Goal: Information Seeking & Learning: Learn about a topic

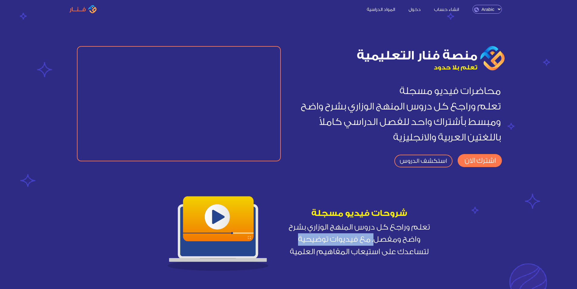
drag, startPoint x: 289, startPoint y: 251, endPoint x: 376, endPoint y: 234, distance: 88.7
click at [376, 234] on span "تعلم وراجع كل دروس المنهج الوزاري بشرح واضح ومفصل. مع فيديوات توضيحية لتساعدك ع…" at bounding box center [358, 239] width 141 height 37
click at [329, 262] on div "شروحات فيديو مسجلة تعلم وراجع كل دروس المنهج الوزاري بشرح واضح ومفصل. مع فيديوا…" at bounding box center [358, 231] width 141 height 91
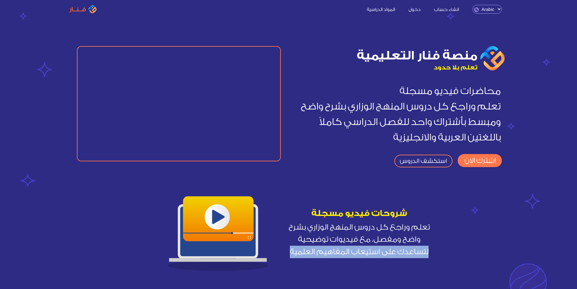
drag, startPoint x: 291, startPoint y: 252, endPoint x: 436, endPoint y: 242, distance: 145.1
click at [436, 242] on div "شروحات فيديو مسجلة تعلم وراجع كل دروس المنهج الوزاري بشرح واضح ومفصل. مع فيديوا…" at bounding box center [288, 247] width 439 height 124
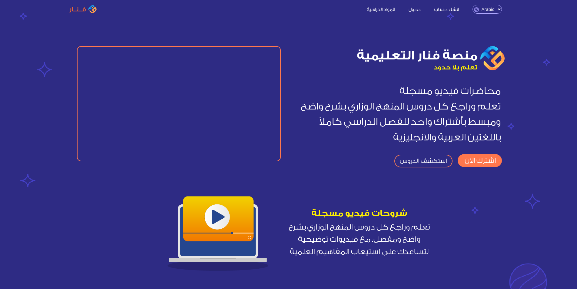
click at [322, 265] on div "شروحات فيديو مسجلة تعلم وراجع كل دروس المنهج الوزاري بشرح واضح ومفصل. مع فيديوا…" at bounding box center [358, 231] width 141 height 91
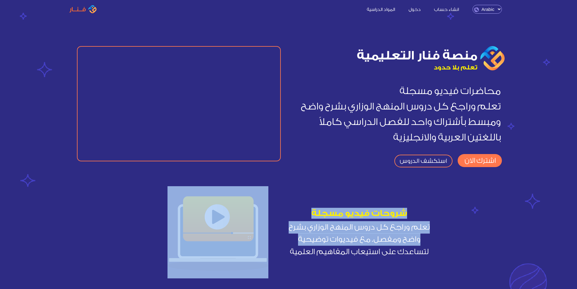
drag, startPoint x: 291, startPoint y: 253, endPoint x: 444, endPoint y: 219, distance: 157.0
click at [444, 219] on div "شروحات فيديو مسجلة تعلم وراجع كل دروس المنهج الوزاري بشرح واضح ومفصل. مع فيديوا…" at bounding box center [288, 247] width 439 height 124
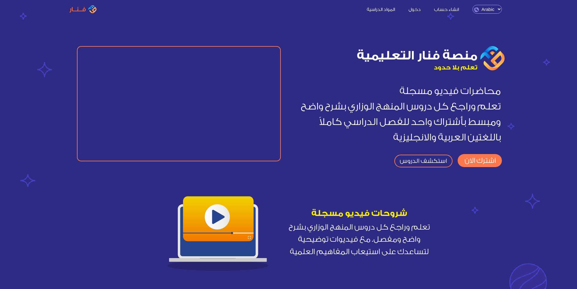
click at [438, 253] on div "شروحات فيديو مسجلة تعلم وراجع كل دروس المنهج الوزاري بشرح واضح ومفصل. مع فيديوا…" at bounding box center [288, 247] width 439 height 124
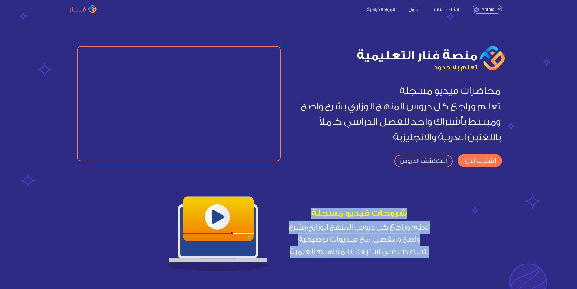
drag, startPoint x: 438, startPoint y: 253, endPoint x: 386, endPoint y: 205, distance: 70.5
click at [386, 205] on div "شروحات فيديو مسجلة تعلم وراجع كل دروس المنهج الوزاري بشرح واضح ومفصل. مع فيديوا…" at bounding box center [288, 247] width 439 height 124
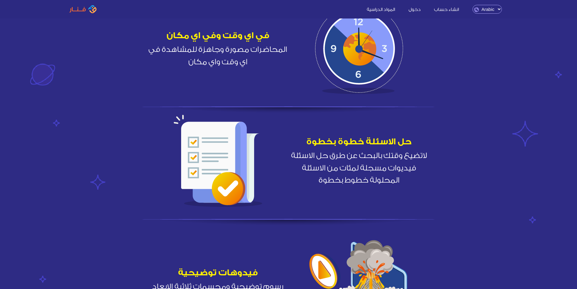
scroll to position [333, 0]
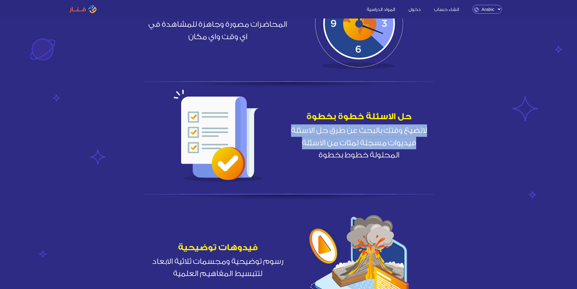
drag, startPoint x: 295, startPoint y: 155, endPoint x: 416, endPoint y: 110, distance: 129.5
click at [416, 110] on div "حل الاسئلة خطوة بخطوة لاتضيع وقتك بالبحث عن طرق حل الاسئلة فيديوات مسجلة لمئات …" at bounding box center [358, 134] width 141 height 53
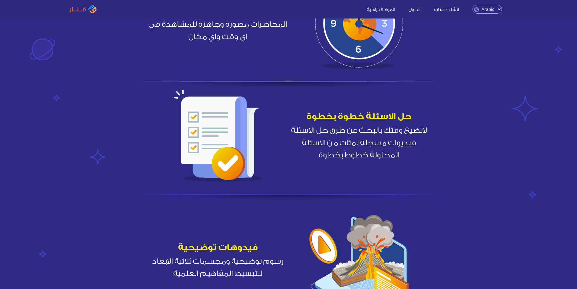
click at [340, 151] on span "لاتضيع وقتك بالبحث عن طرق حل الاسئلة فيديوات مسجلة لمئات من الاسئلة المحلولة خط…" at bounding box center [358, 142] width 141 height 37
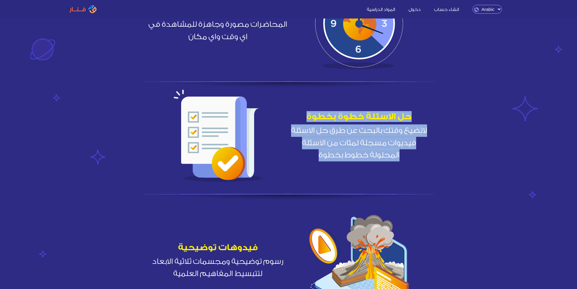
drag, startPoint x: 408, startPoint y: 157, endPoint x: 365, endPoint y: 105, distance: 67.5
click at [365, 105] on div "حل الاسئلة خطوة بخطوة لاتضيع وقتك بالبحث عن طرق حل الاسئلة فيديوات مسجلة لمئات …" at bounding box center [358, 134] width 141 height 91
click at [301, 199] on img at bounding box center [288, 197] width 292 height 7
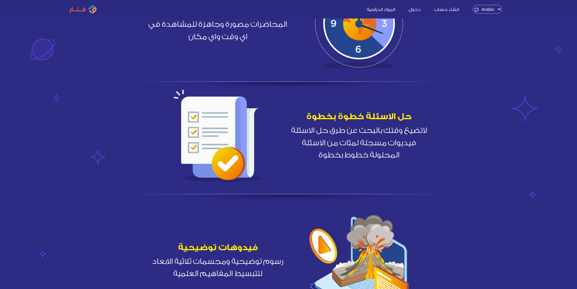
click at [273, 212] on div "حل الاسئلة خطوة بخطوة لاتضيع وقتك بالبحث عن طرق حل الاسئلة فيديوات مسجلة لمئات …" at bounding box center [288, 150] width 439 height 124
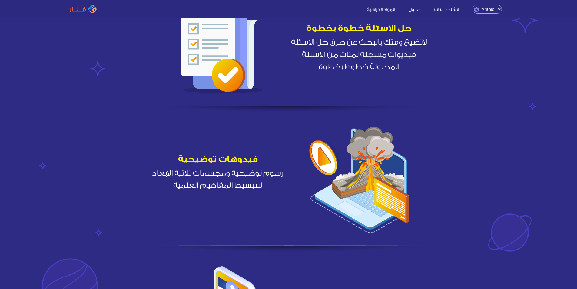
scroll to position [424, 0]
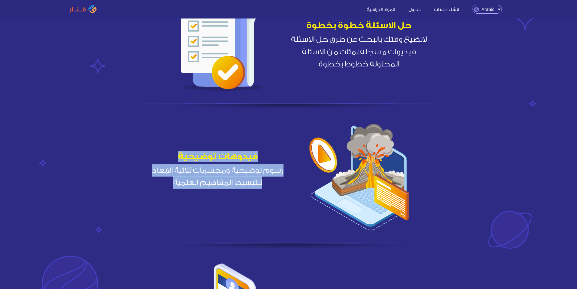
drag, startPoint x: 268, startPoint y: 186, endPoint x: 160, endPoint y: 139, distance: 118.0
click at [160, 139] on div "فيدوهات توضيحية رسوم توضيحية ومجسمات ثلاثية الابعاد لتتبسيط المفاهيم العلمية" at bounding box center [217, 168] width 141 height 91
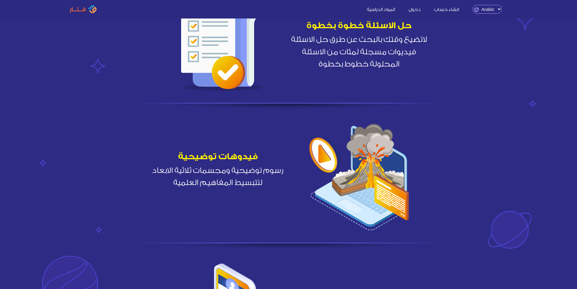
click at [156, 194] on div "فيدوهات توضيحية رسوم توضيحية ومجسمات ثلاثية الابعاد لتتبسيط المفاهيم العلمية" at bounding box center [217, 168] width 141 height 91
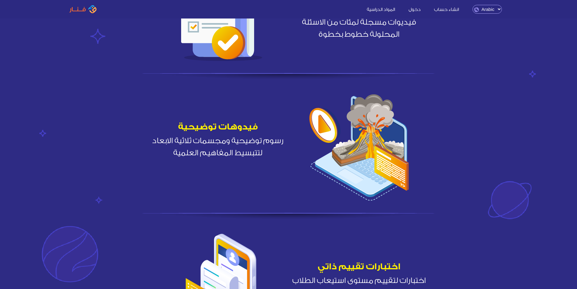
scroll to position [636, 0]
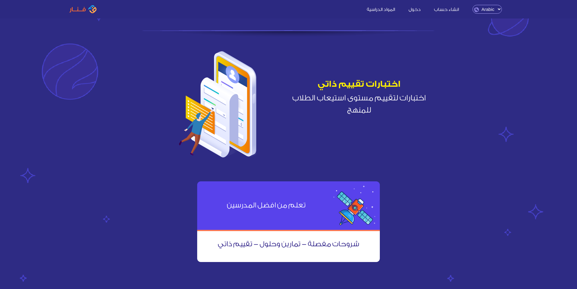
click at [381, 117] on div "اختبارات تقييم ذاتي اختبارات لتقييم مستوى استيعاب الطلاب للمنهج" at bounding box center [358, 96] width 141 height 91
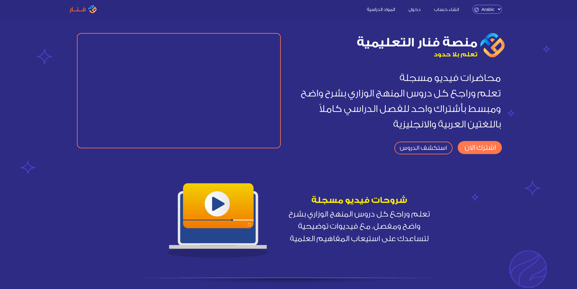
scroll to position [0, 0]
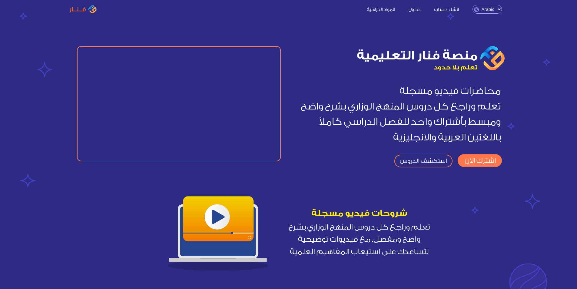
click at [289, 125] on span "محاضرات فيديو مسجلة تعلم وراجع كل دروس المنهج الوزاري بشرح واضح ومبسط بأشتراك و…" at bounding box center [398, 114] width 219 height 81
